Goal: Navigation & Orientation: Understand site structure

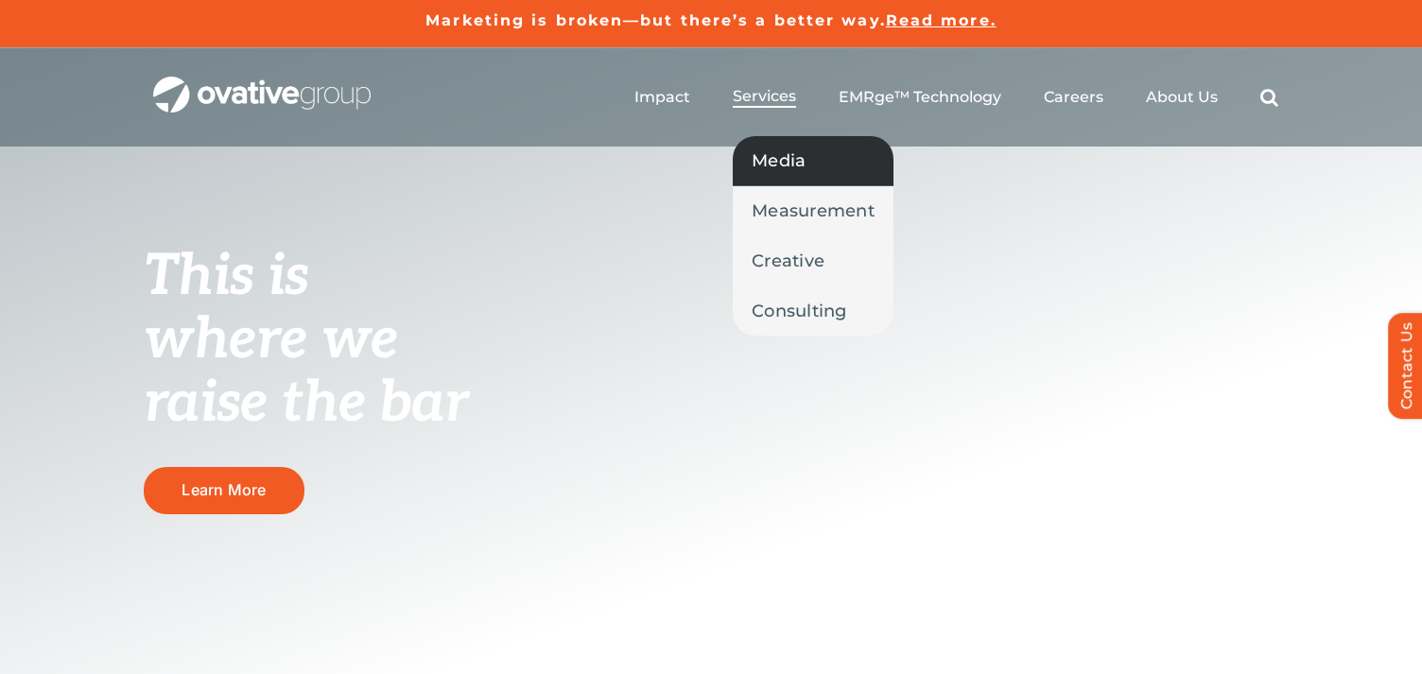
click at [779, 156] on span "Media" at bounding box center [779, 160] width 54 height 26
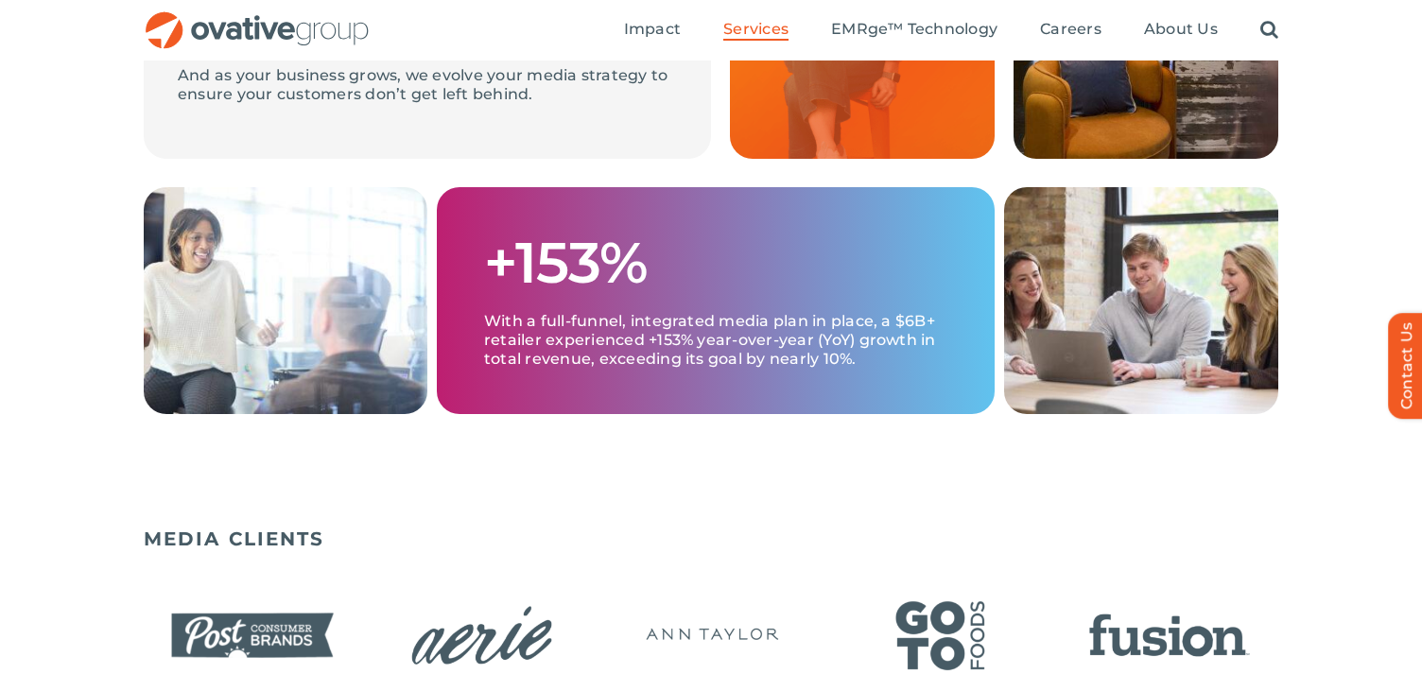
scroll to position [720, 0]
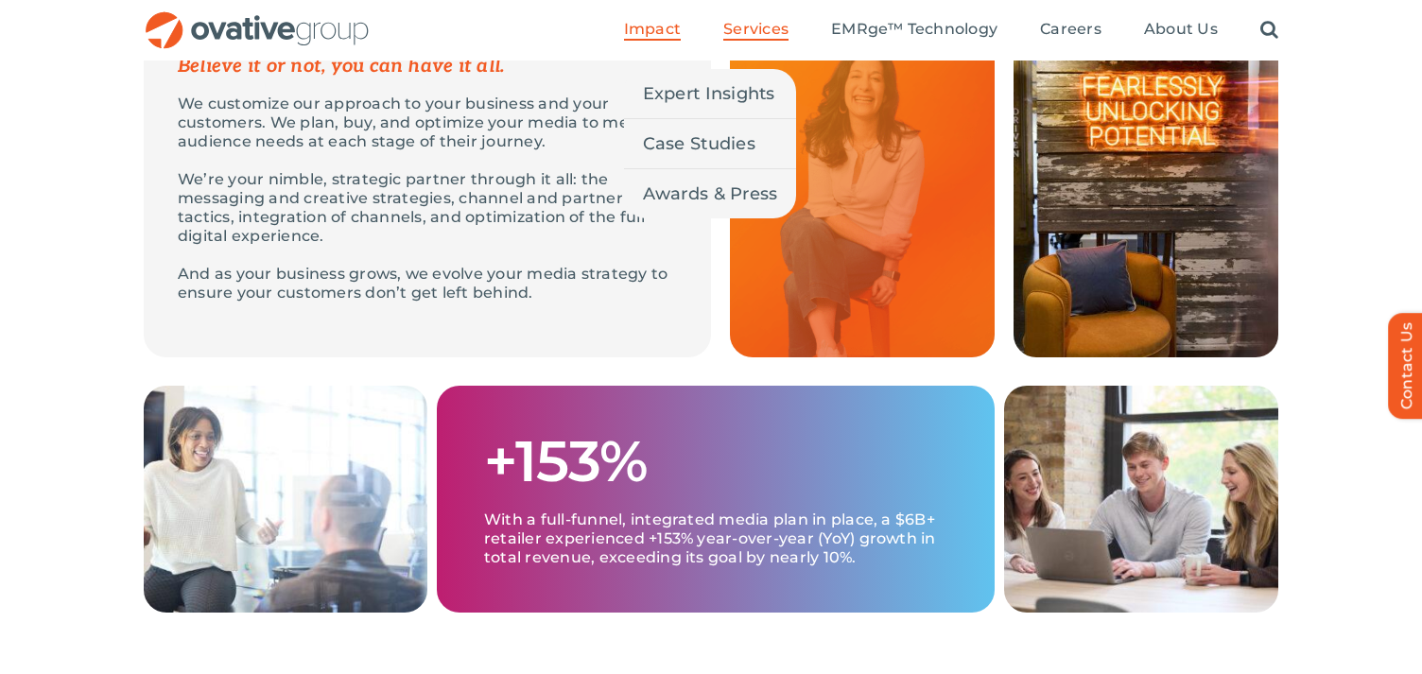
click at [667, 27] on span "Impact" at bounding box center [652, 29] width 57 height 19
